Goal: Task Accomplishment & Management: Use online tool/utility

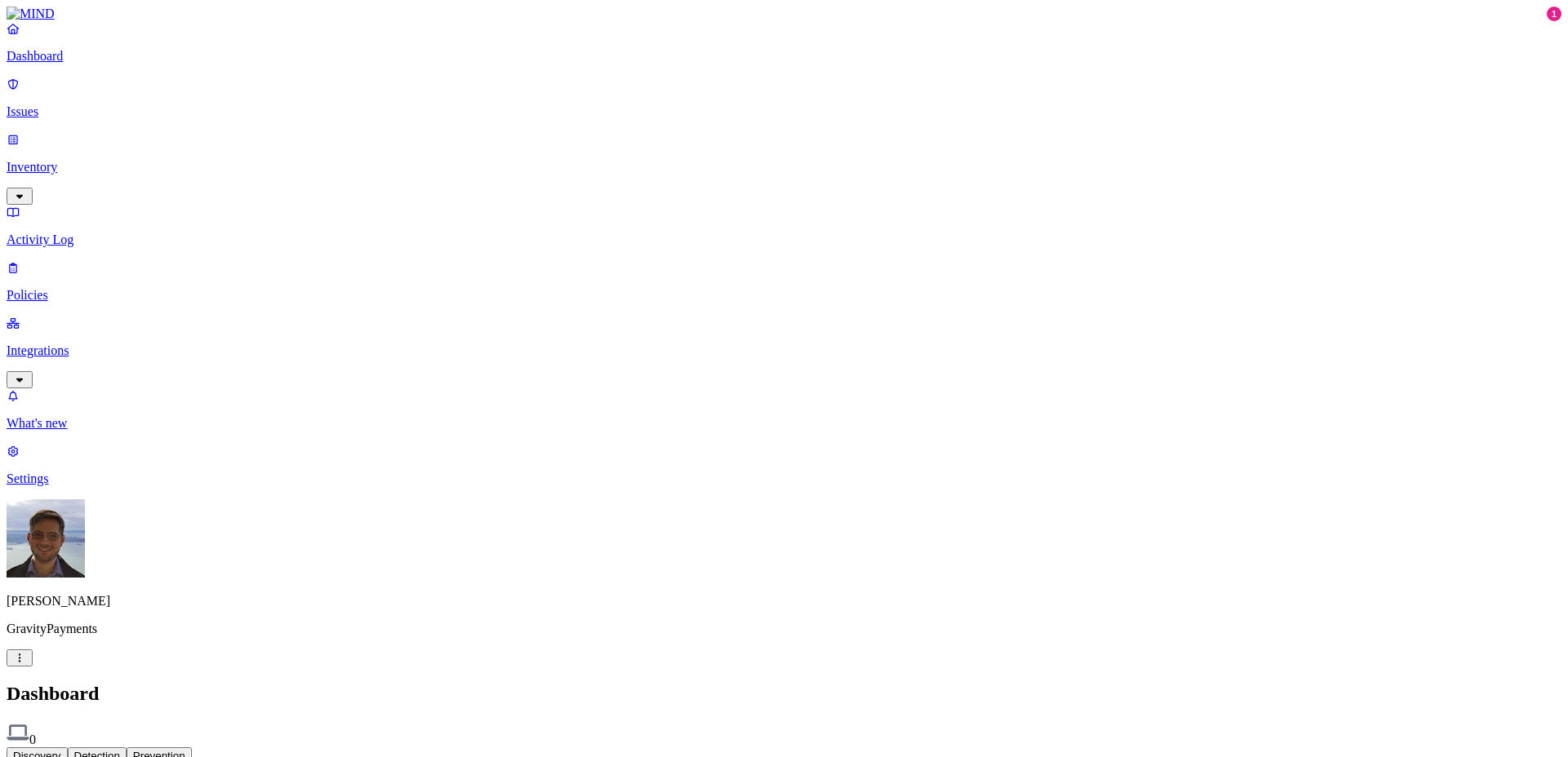
click at [79, 486] on p "Settings" at bounding box center [784, 479] width 1555 height 15
click at [243, 722] on p "Known entities" at bounding box center [784, 730] width 1555 height 15
click at [244, 750] on p "Notification channels" at bounding box center [784, 758] width 1555 height 15
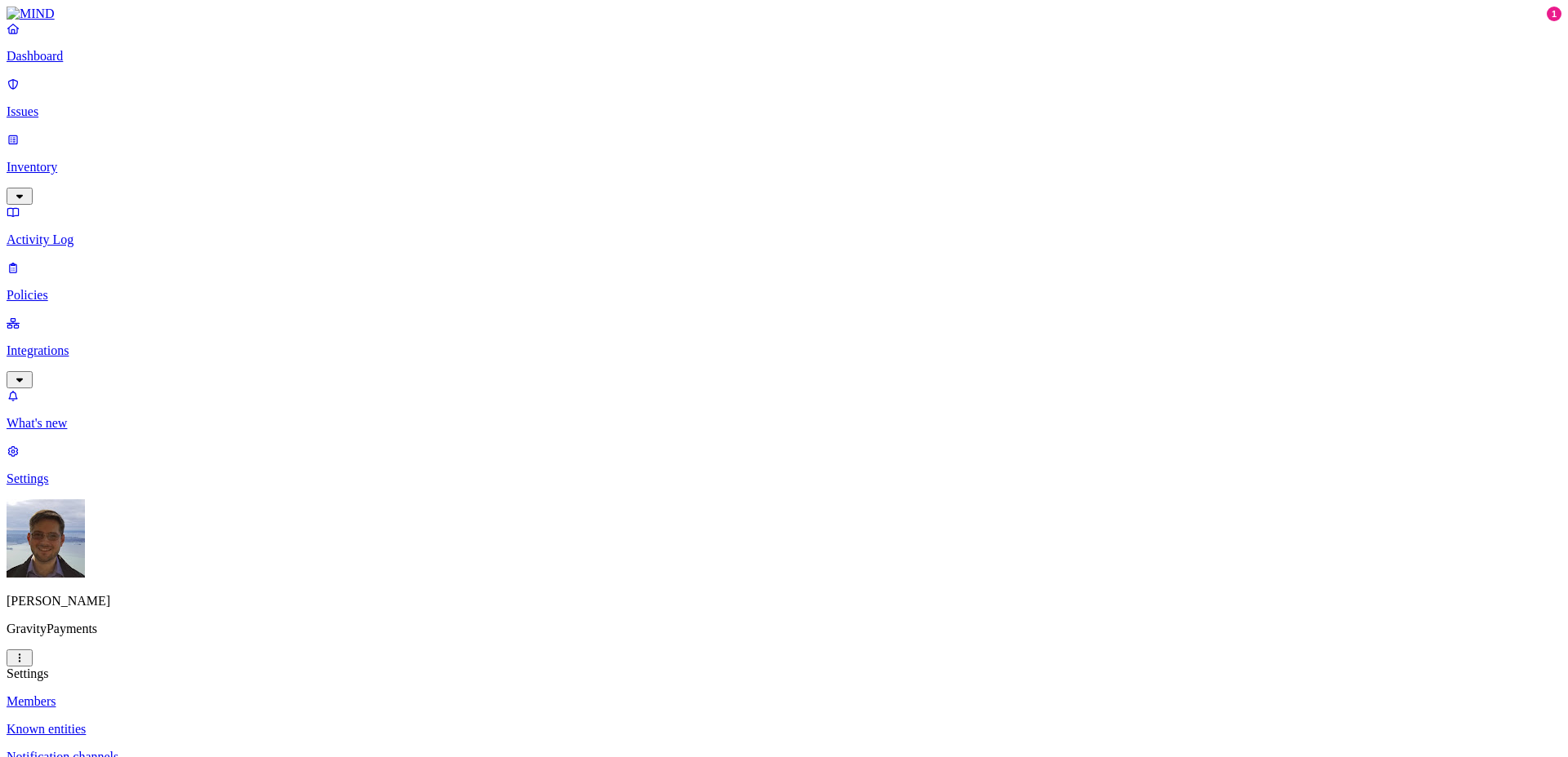
click at [233, 695] on p "Members" at bounding box center [784, 702] width 1555 height 15
click at [85, 64] on p "Dashboard" at bounding box center [784, 56] width 1555 height 15
click at [79, 105] on p "Issues" at bounding box center [784, 112] width 1555 height 15
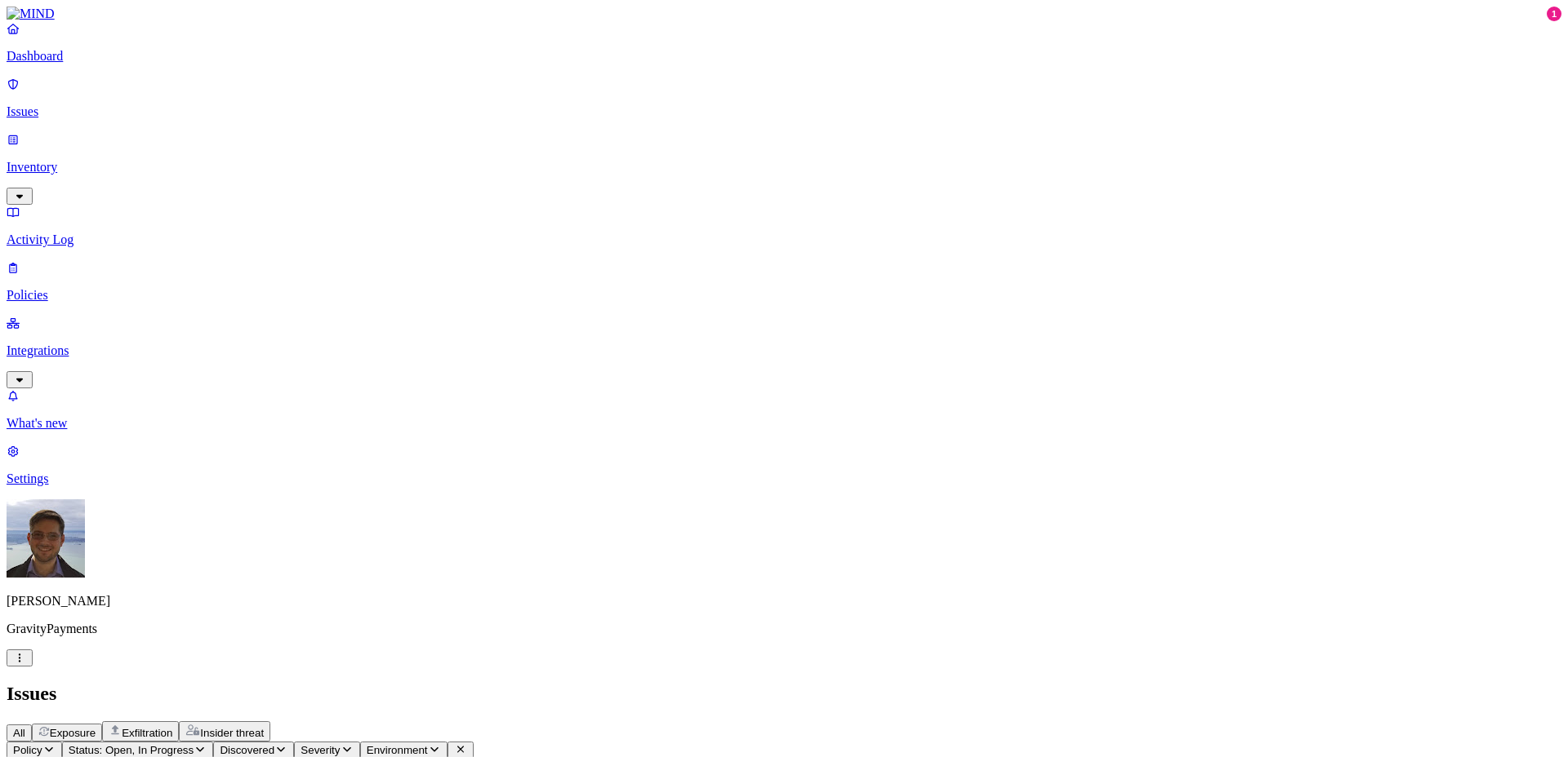
click at [78, 64] on p "Dashboard" at bounding box center [784, 56] width 1555 height 15
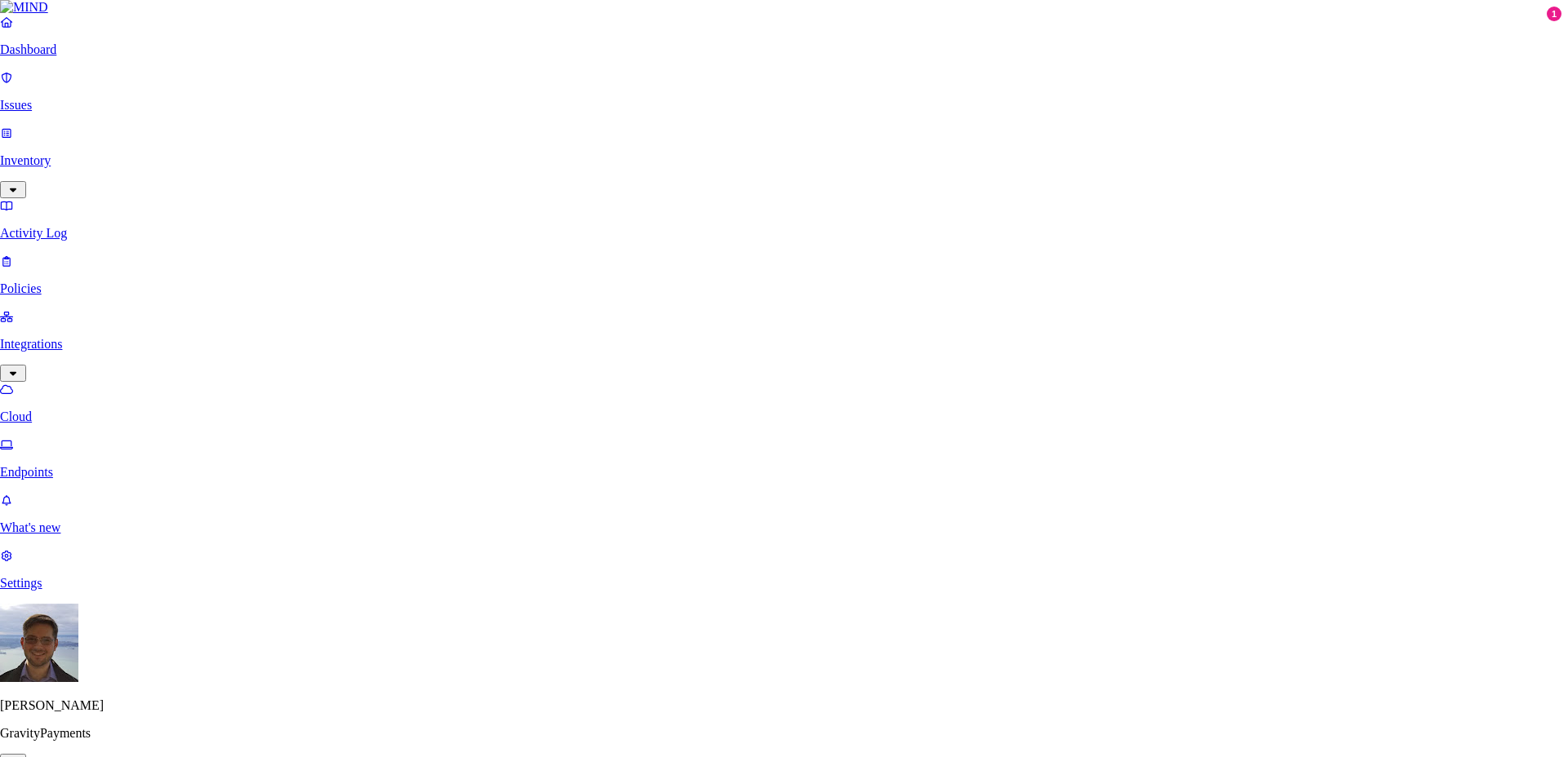
scroll to position [515, 0]
